Goal: Task Accomplishment & Management: Use online tool/utility

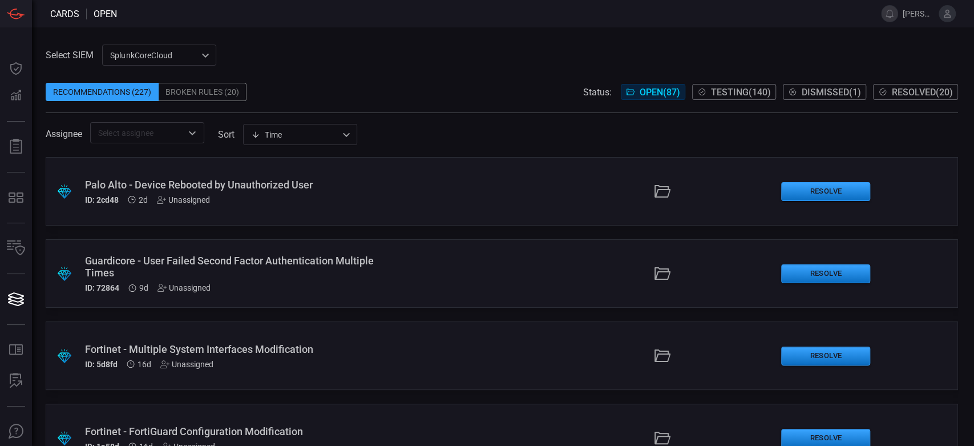
click at [204, 99] on div "Broken Rules (20)" at bounding box center [203, 92] width 88 height 18
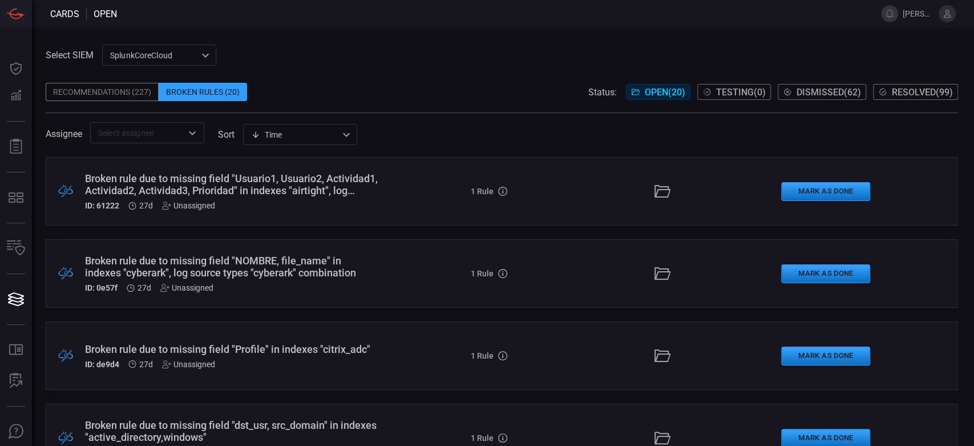
click at [289, 188] on div "Broken rule due to missing field "Usuario1, Usuario2, Actividad1, Actividad2, A…" at bounding box center [232, 184] width 294 height 24
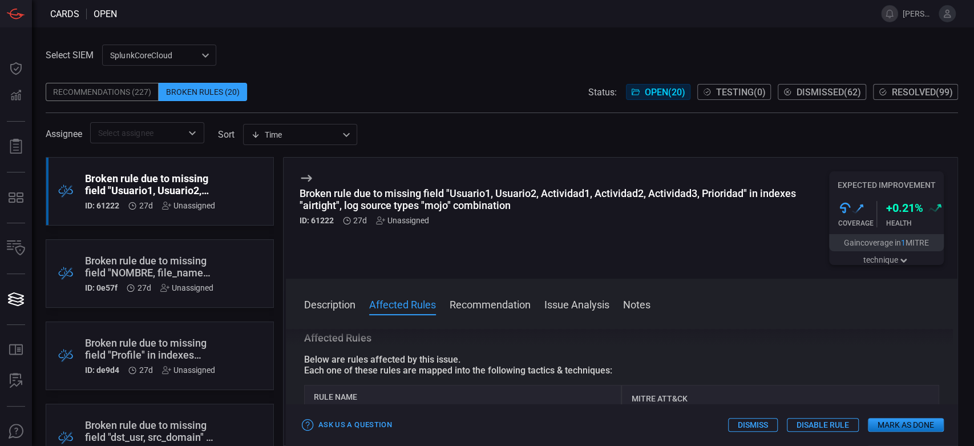
scroll to position [317, 0]
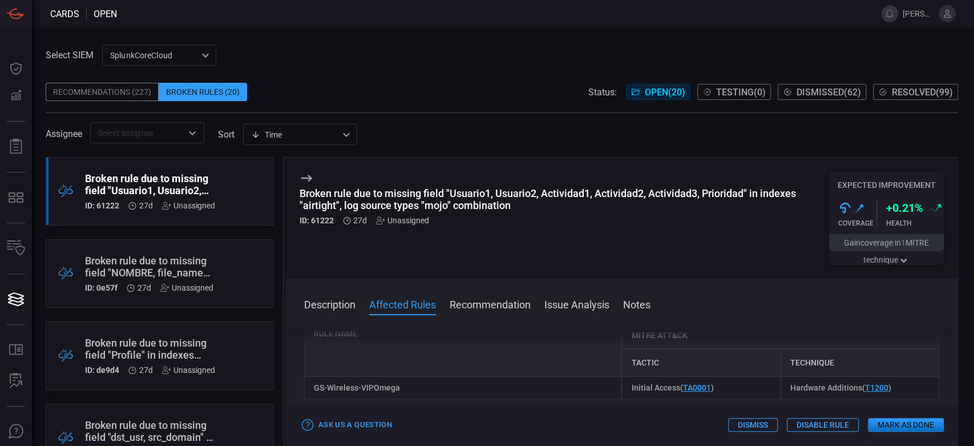
click at [386, 393] on div "GS-Wireless-VIPOmega" at bounding box center [463, 387] width 318 height 23
copy div "GS-Wireless-VIPOmega"
click at [178, 253] on div ".broken_cards_icon_0{fill:#39A4FF;} .broken_cards_icon_1{fill:none;stroke:#1918…" at bounding box center [160, 273] width 228 height 69
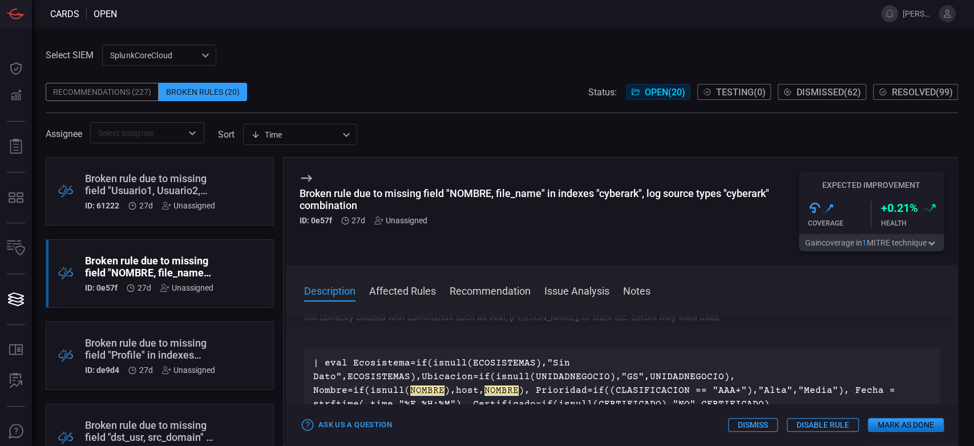
scroll to position [63, 0]
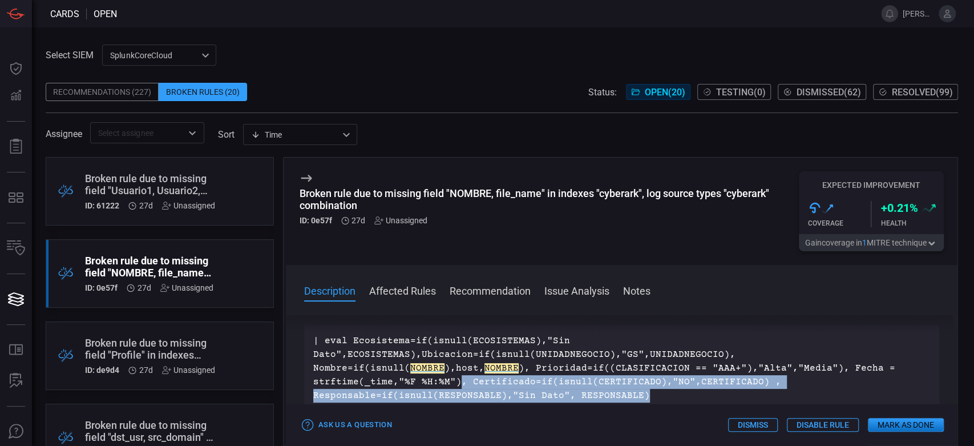
drag, startPoint x: 640, startPoint y: 396, endPoint x: 453, endPoint y: 379, distance: 187.5
click at [453, 379] on p "| eval Ecosistema=if(isnull(ECOSISTEMAS),"Sin Dato",ECOSISTEMAS),Ubicacion=if(i…" at bounding box center [621, 368] width 617 height 69
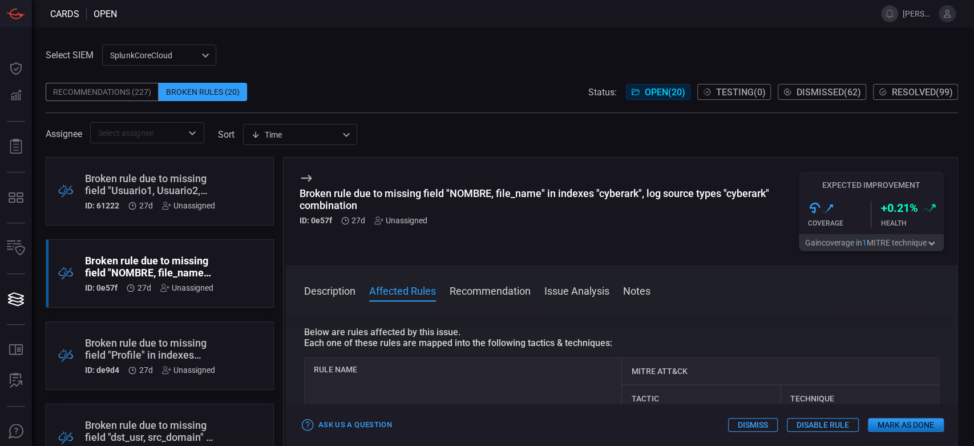
scroll to position [317, 0]
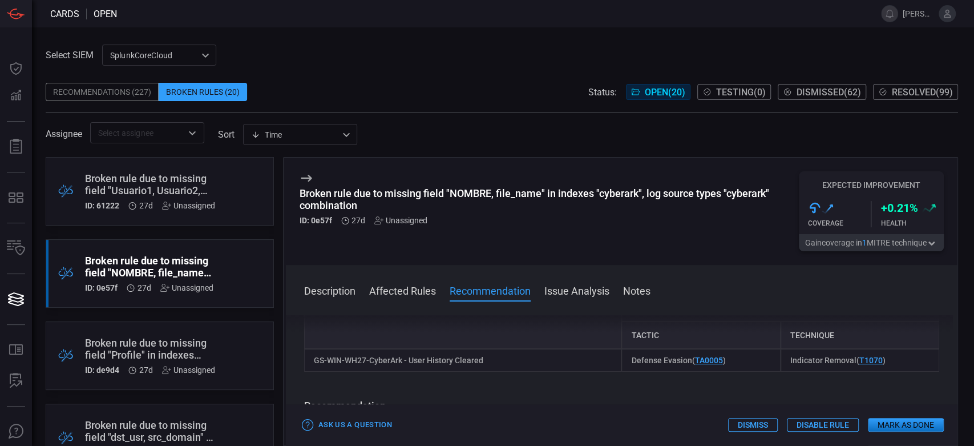
click at [433, 368] on div "GS-WIN-WH27-CyberArk - User History Cleared" at bounding box center [463, 360] width 318 height 23
copy div "GS-WIN-WH27-CyberArk - User History Cleared"
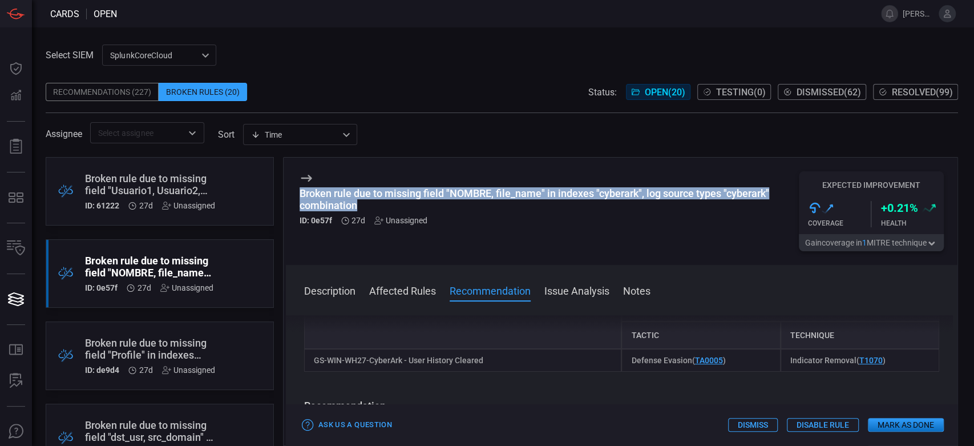
drag, startPoint x: 364, startPoint y: 204, endPoint x: 289, endPoint y: 191, distance: 75.4
click at [289, 191] on div "Broken rule due to missing field "NOMBRE, file_name" in indexes "cyberark", log…" at bounding box center [622, 211] width 672 height 107
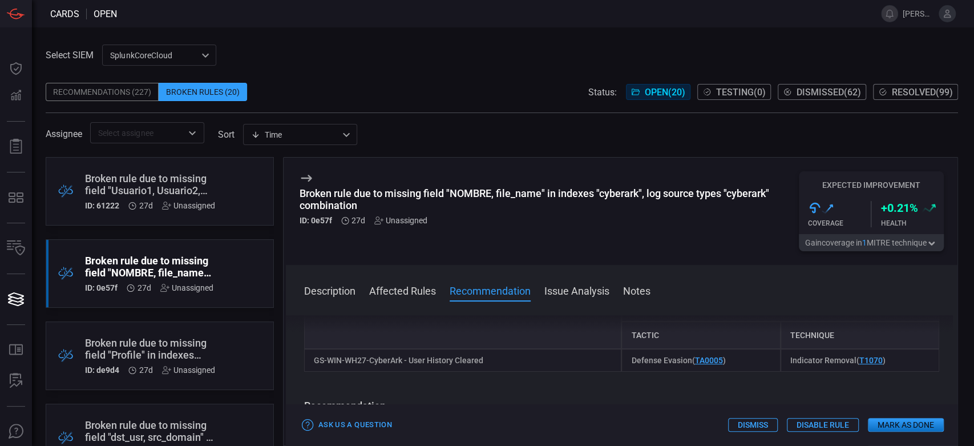
click at [495, 354] on div "GS-WIN-WH27-CyberArk - User History Cleared" at bounding box center [463, 360] width 318 height 23
drag, startPoint x: 494, startPoint y: 364, endPoint x: 316, endPoint y: 360, distance: 178.1
click at [316, 360] on div "GS-WIN-WH27-CyberArk - User History Cleared" at bounding box center [463, 360] width 318 height 23
copy div "GS-WIN-WH27-CyberArk - User History Cleared"
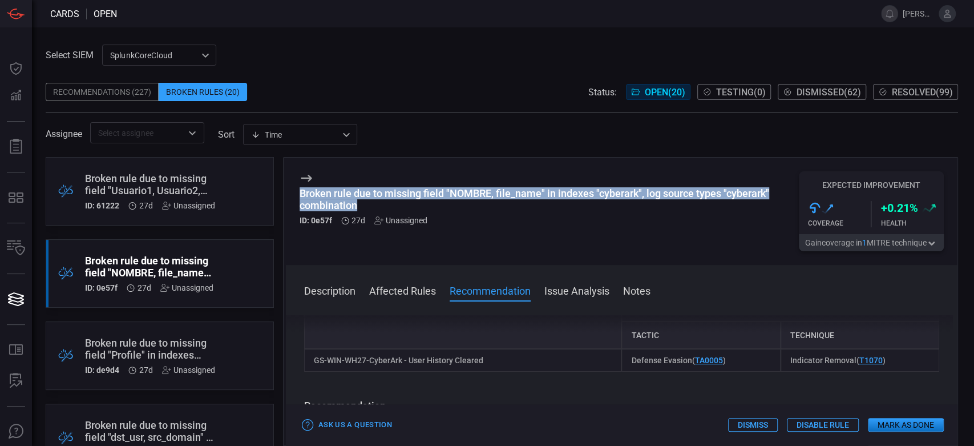
drag, startPoint x: 365, startPoint y: 203, endPoint x: 284, endPoint y: 199, distance: 80.6
click at [284, 199] on div "Broken rule due to missing field "NOMBRE, file_name" in indexes "cyberark", log…" at bounding box center [620, 301] width 675 height 289
copy div "Broken rule due to missing field "NOMBRE, file_name" in indexes "cyberark", log…"
click at [884, 429] on button "Mark as Done" at bounding box center [906, 425] width 76 height 14
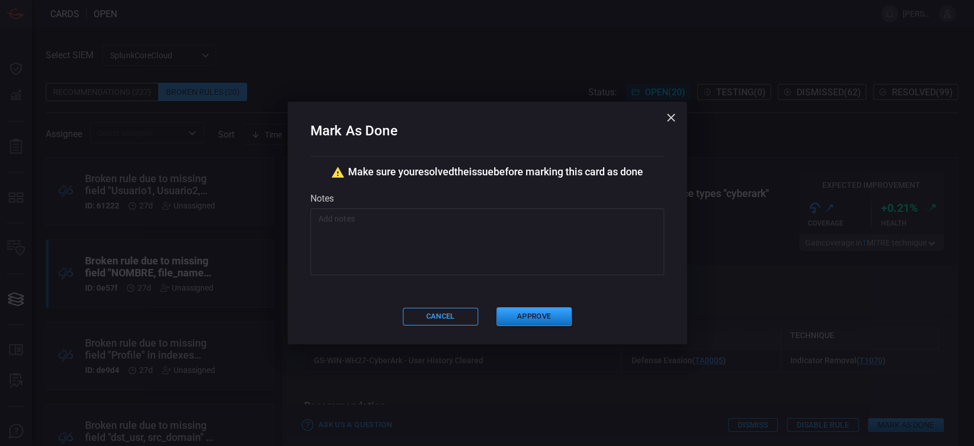
click at [453, 226] on textarea at bounding box center [488, 241] width 338 height 57
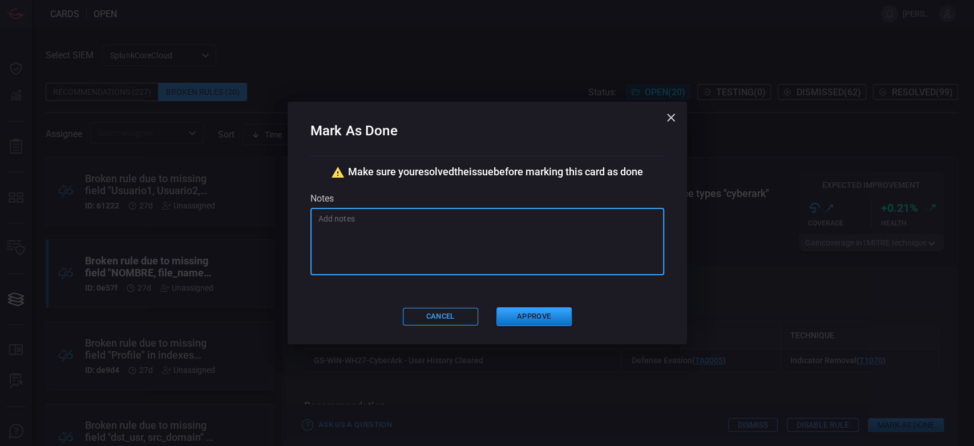
click at [448, 234] on textarea at bounding box center [488, 241] width 338 height 57
paste textarea "Se corrige sintaxis [PERSON_NAME]"
type textarea "Se corrige sintaxis [PERSON_NAME]"
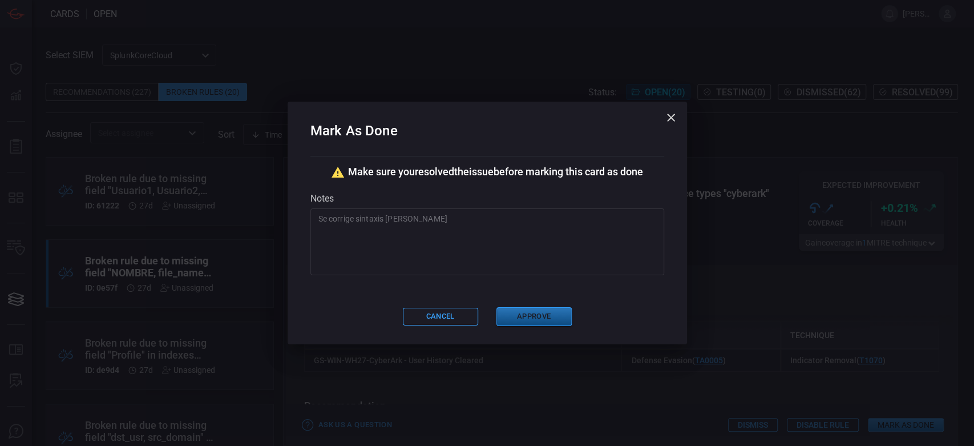
click at [544, 323] on button "Approve" at bounding box center [534, 316] width 75 height 19
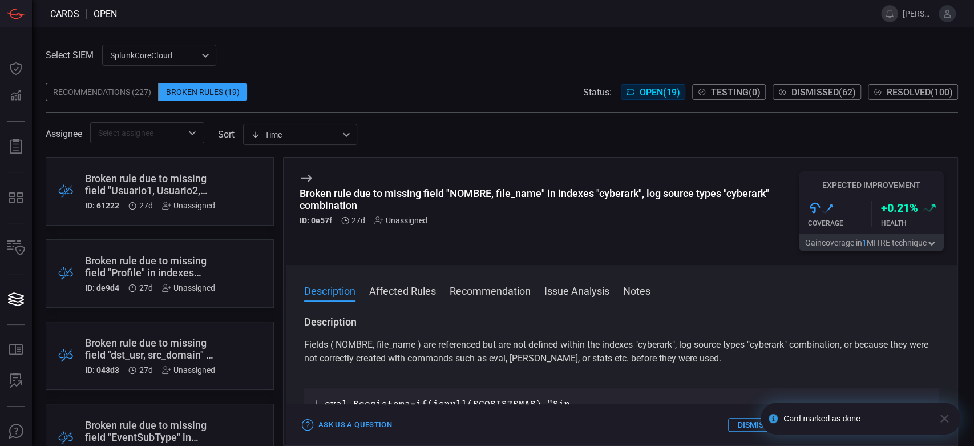
click at [161, 264] on div "Broken rule due to missing field "Profile" in indexes "citrix_adc"" at bounding box center [150, 267] width 130 height 24
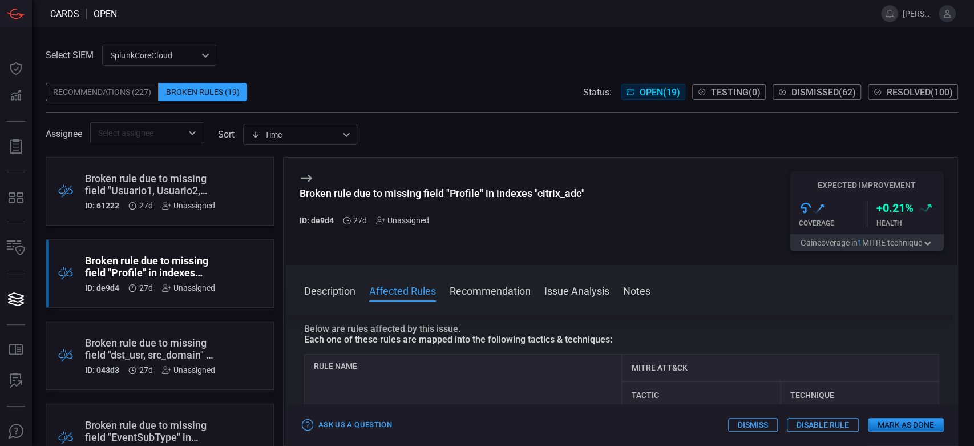
scroll to position [190, 0]
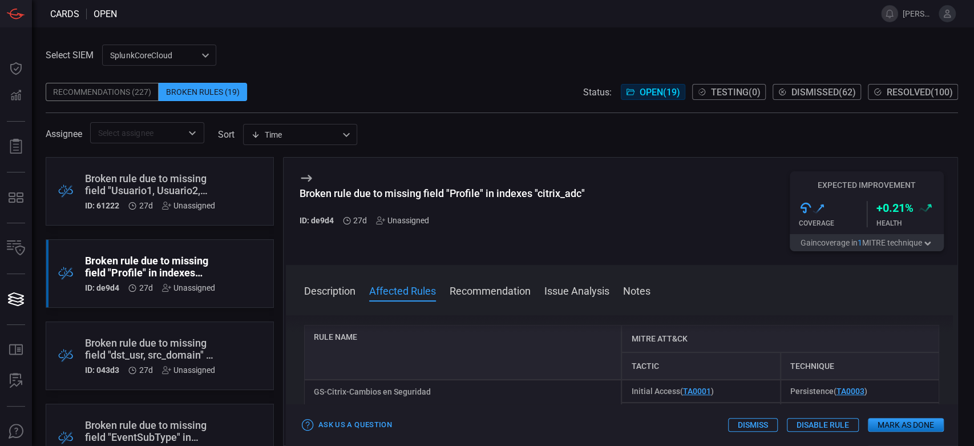
click at [373, 396] on div "GS-Citrix-Cambios en Seguridad" at bounding box center [463, 425] width 318 height 91
copy div "GS-Citrix-Cambios en Seguridad"
click at [631, 259] on div "Broken rule due to missing field "Profile" in indexes "citrix_adc" ID: de9d4 27…" at bounding box center [622, 211] width 672 height 107
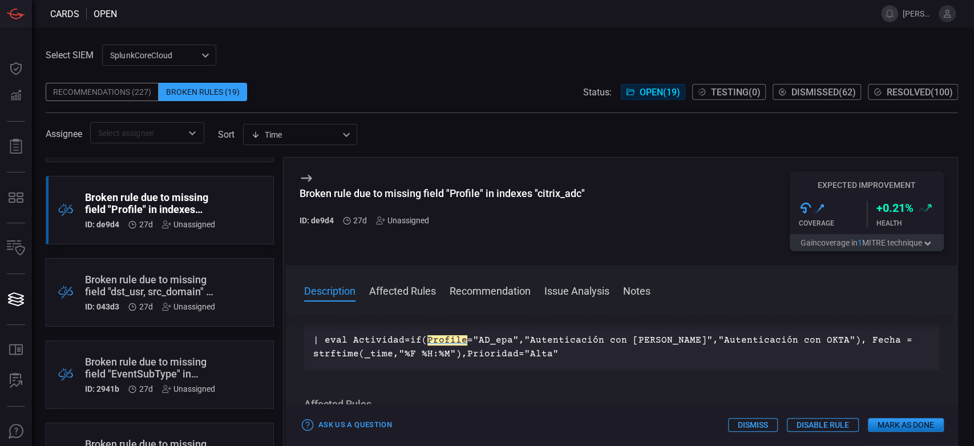
scroll to position [63, 0]
drag, startPoint x: 469, startPoint y: 339, endPoint x: 497, endPoint y: 342, distance: 27.5
click at [497, 342] on p "| eval Actividad=if( Profile ="AD_epa","Autenticación con [PERSON_NAME]","Auten…" at bounding box center [621, 347] width 617 height 27
click at [506, 345] on p "| eval Actividad=if( Profile ="AD_epa","Autenticación con [PERSON_NAME]","Auten…" at bounding box center [621, 347] width 617 height 27
click at [200, 287] on div "Broken rule due to missing field "dst_usr, src_domain" in indexes "active_direc…" at bounding box center [150, 285] width 130 height 24
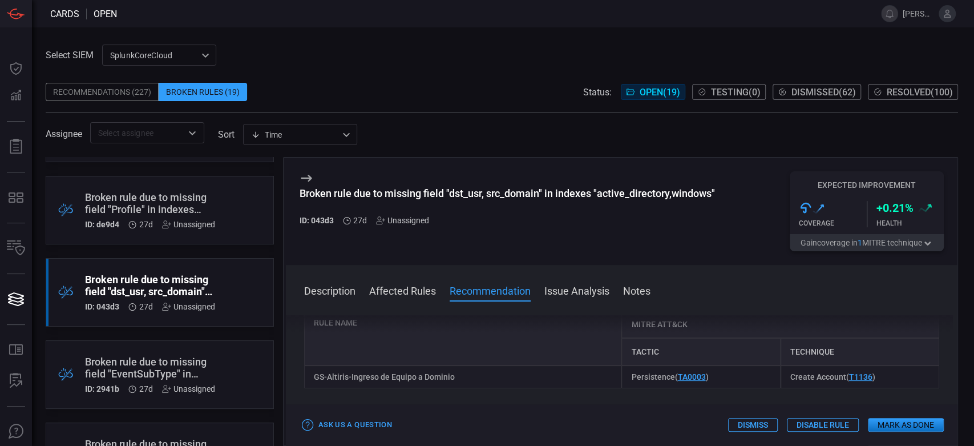
scroll to position [253, 0]
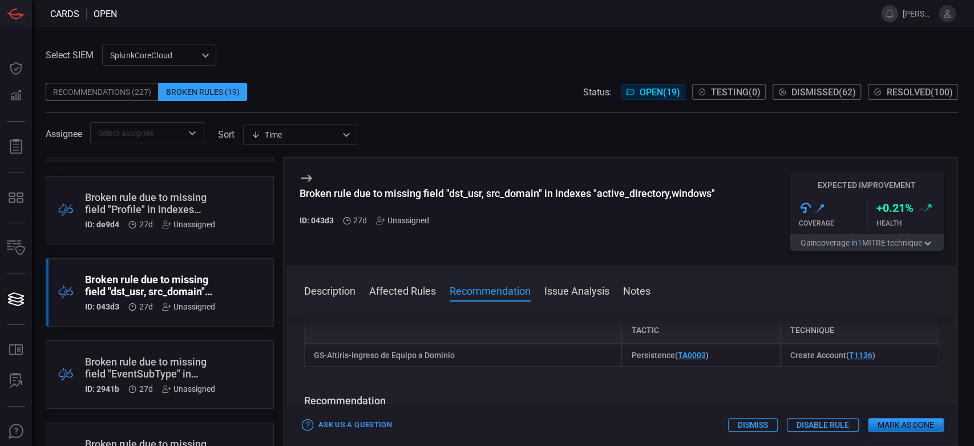
click at [452, 357] on div "GS-Altiris-Ingreso de Equipo a Dominio" at bounding box center [463, 355] width 318 height 23
click at [172, 361] on div "Broken rule due to missing field "EventSubType" in indexes "bit9_carbonblack"" at bounding box center [150, 368] width 130 height 24
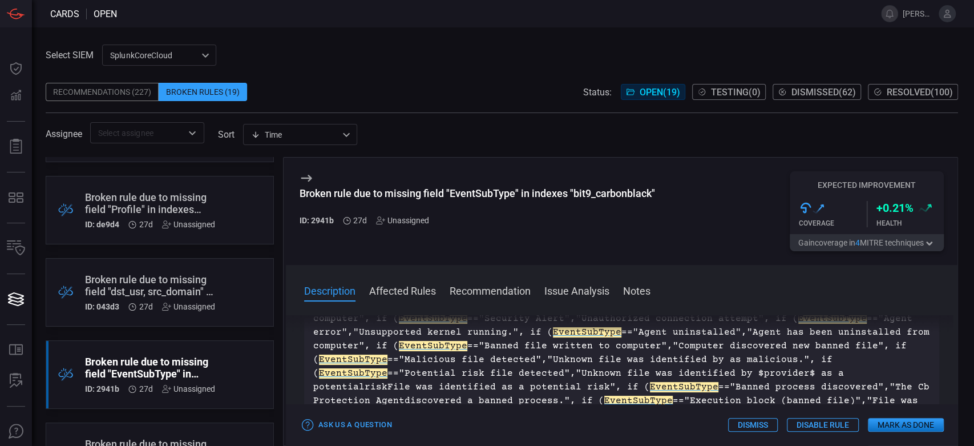
scroll to position [63, 0]
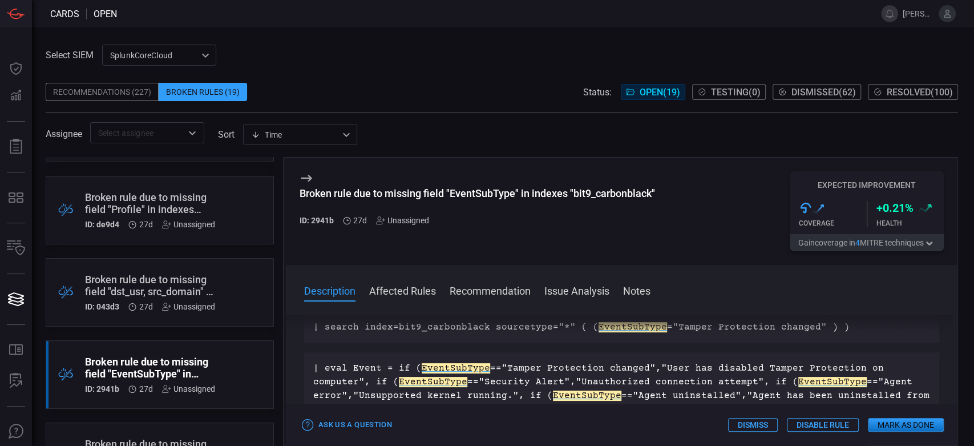
click at [144, 309] on span "27d" at bounding box center [146, 306] width 14 height 9
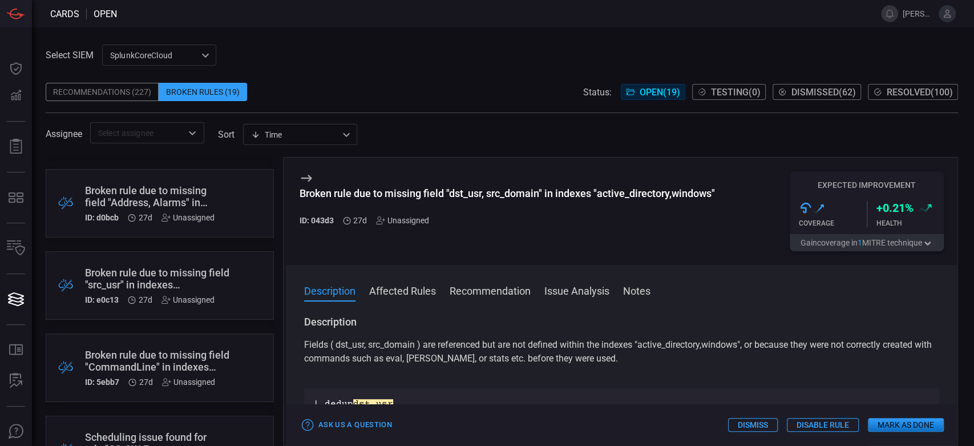
scroll to position [380, 0]
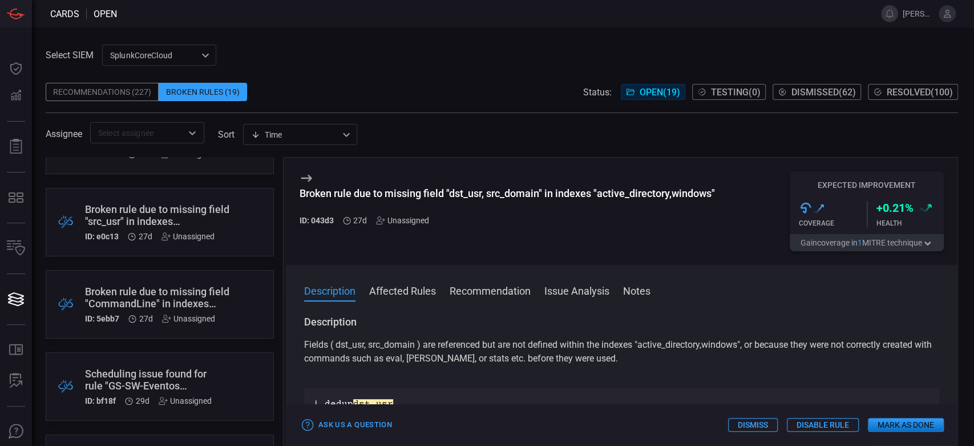
click at [205, 370] on div "Scheduling issue found for rule "GS-SW-Eventos Criticos ACI Fabric"" at bounding box center [148, 380] width 127 height 24
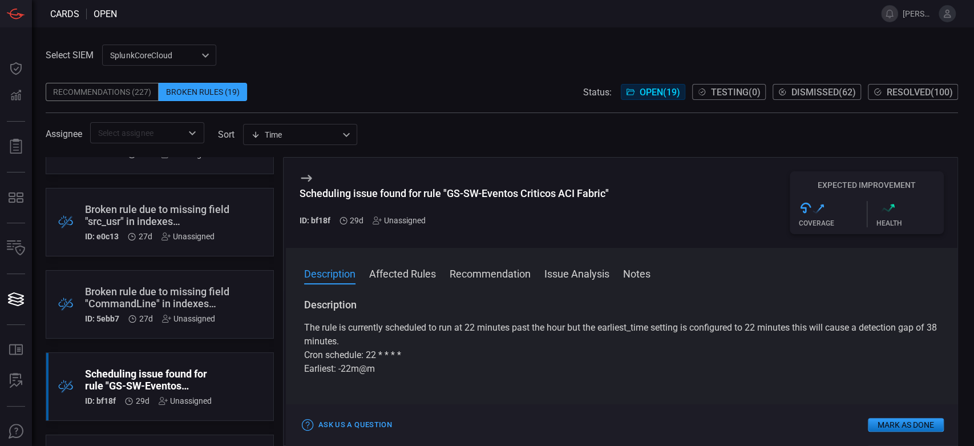
click at [141, 305] on div "Broken rule due to missing field "CommandLine" in indexes "active_directory,mai…" at bounding box center [160, 297] width 150 height 24
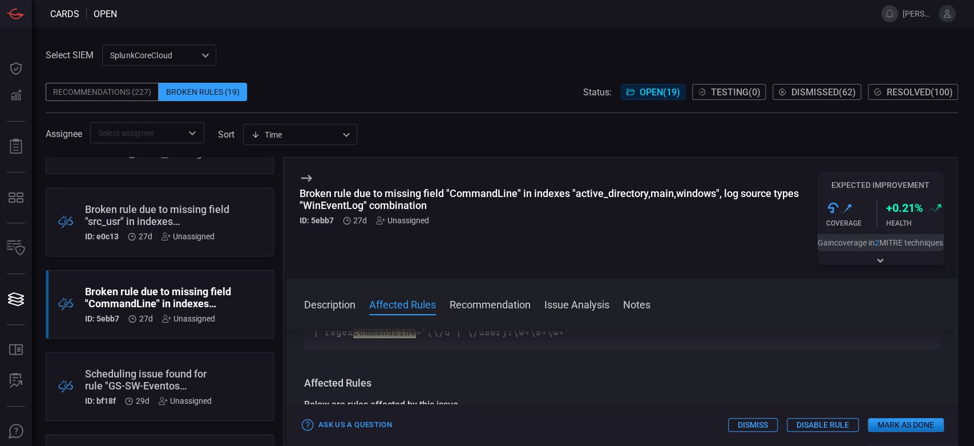
scroll to position [63, 0]
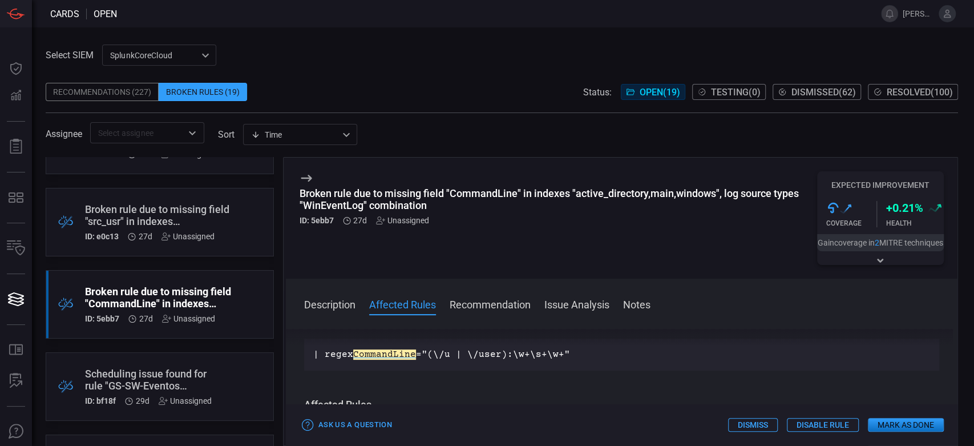
click at [200, 384] on div "Scheduling issue found for rule "GS-SW-Eventos Criticos ACI Fabric"" at bounding box center [148, 380] width 127 height 24
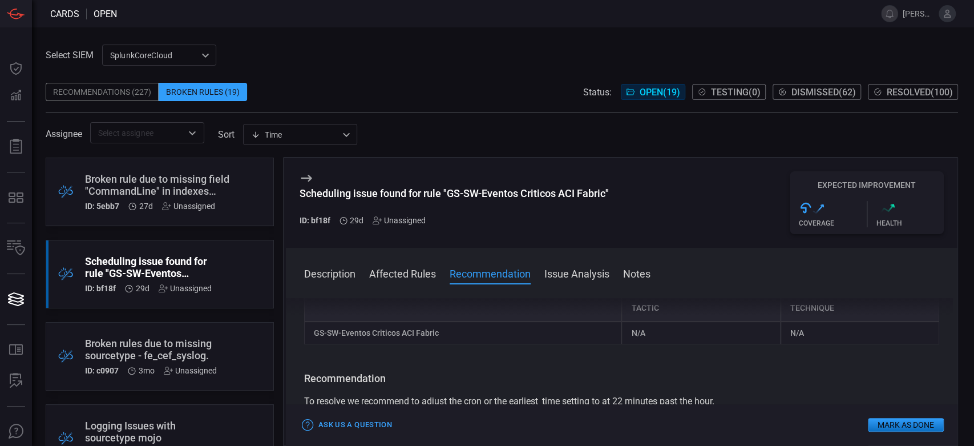
scroll to position [507, 0]
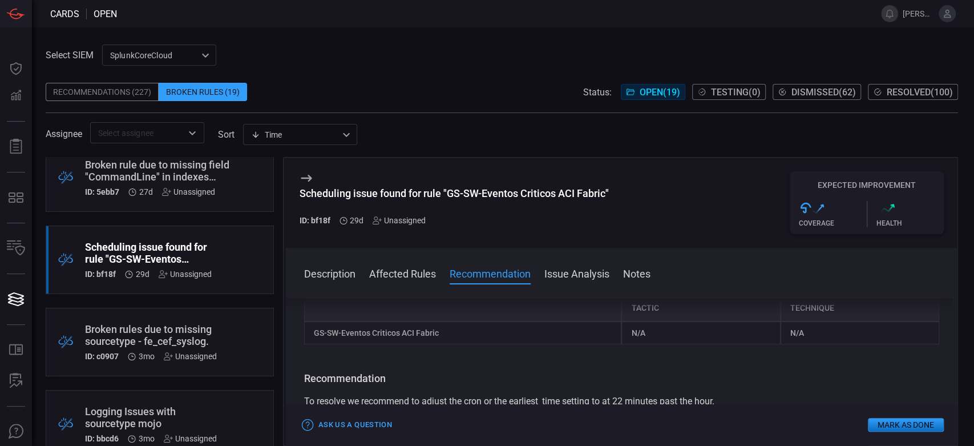
click at [237, 340] on div ".broken_cards_icon_0{fill:#39A4FF;} .broken_cards_icon_1{fill:none;stroke:#1918…" at bounding box center [160, 342] width 228 height 69
